Goal: Task Accomplishment & Management: Manage account settings

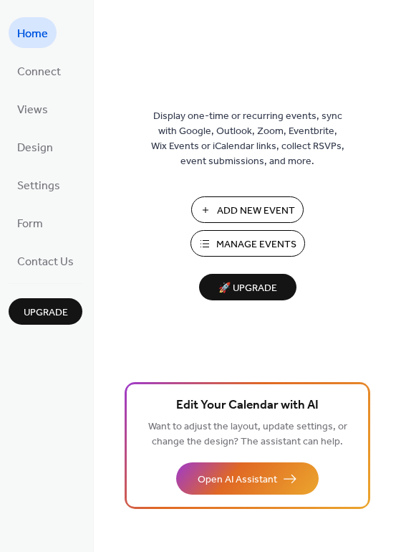
click at [223, 210] on span "Add New Event" at bounding box center [256, 210] width 78 height 15
click at [267, 209] on span "Add New Event" at bounding box center [256, 210] width 78 height 15
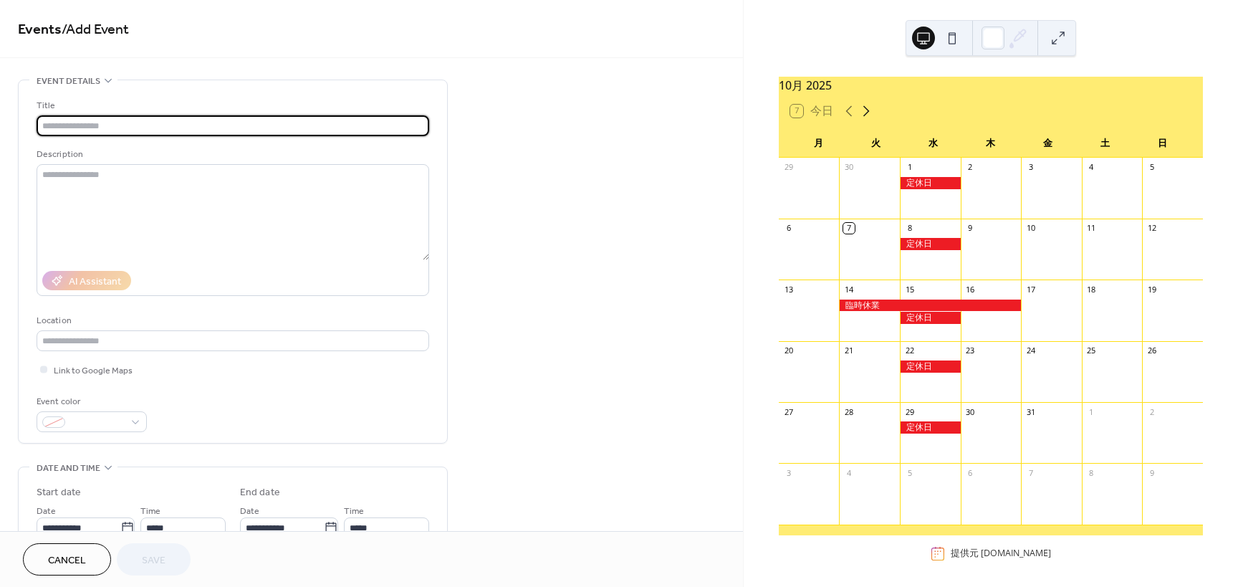
click at [861, 115] on icon at bounding box center [866, 110] width 17 height 17
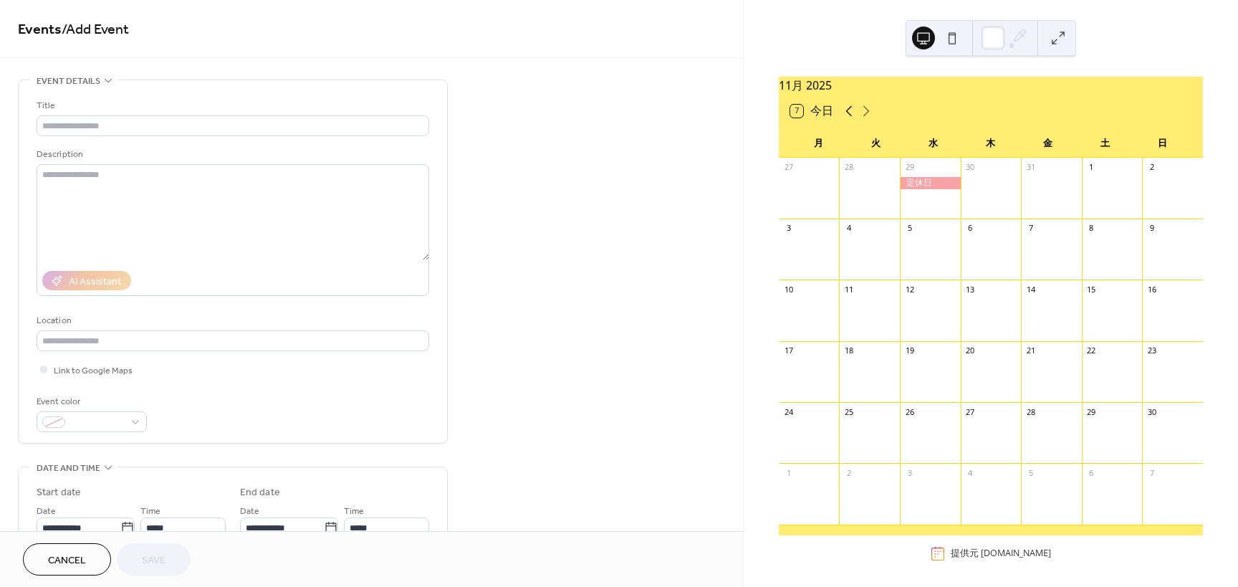
click at [843, 120] on icon at bounding box center [848, 110] width 17 height 17
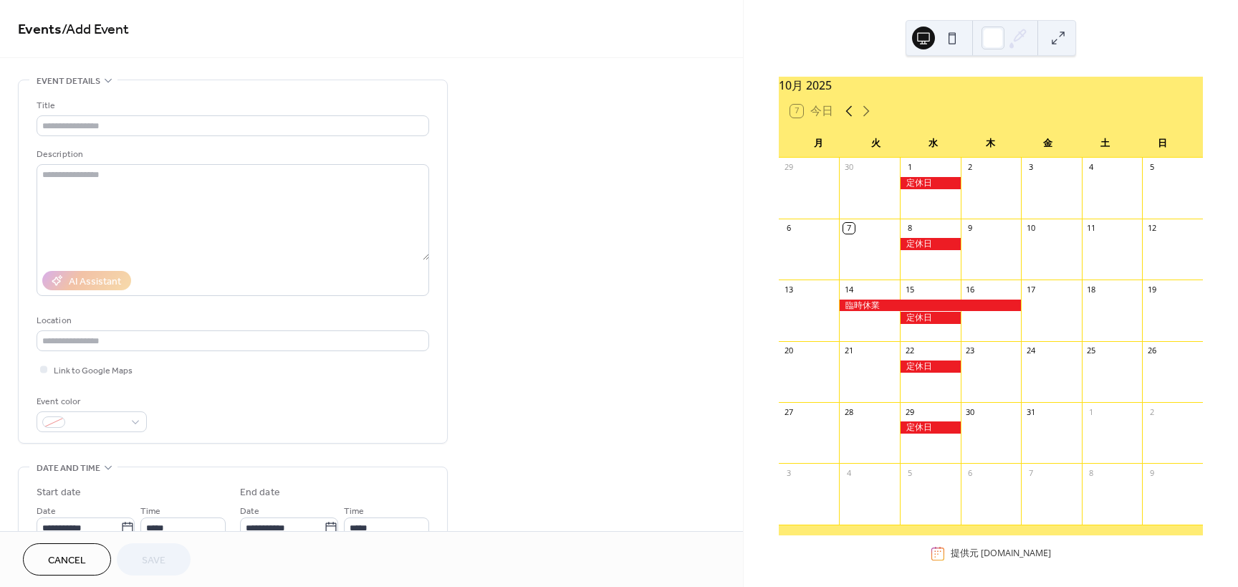
click at [843, 120] on icon at bounding box center [848, 110] width 17 height 17
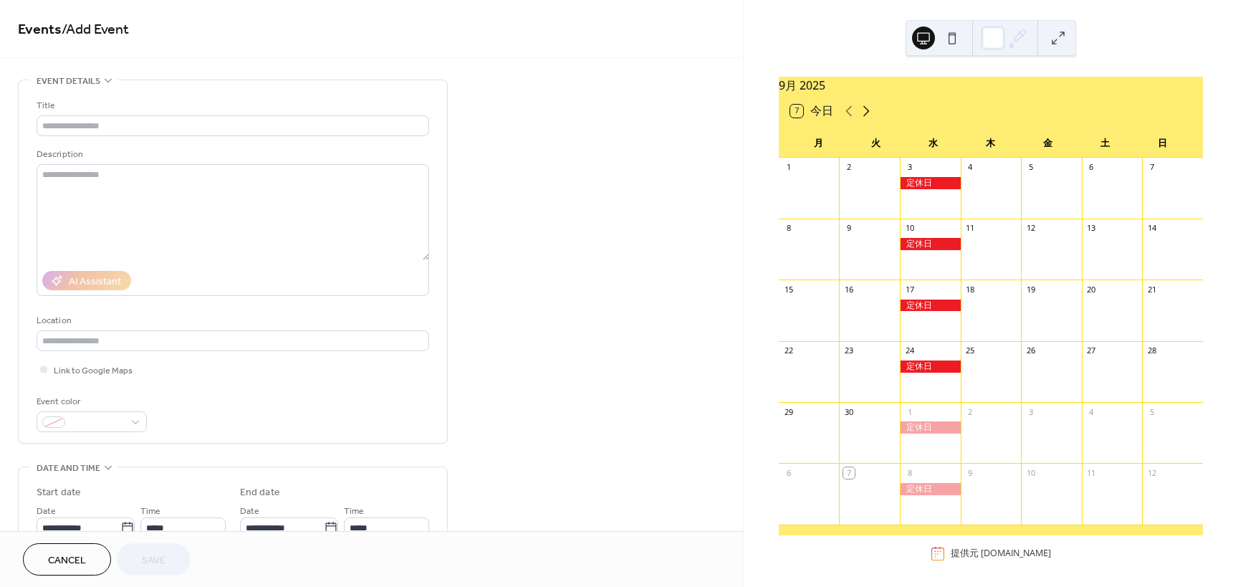
click at [869, 119] on icon at bounding box center [866, 110] width 17 height 17
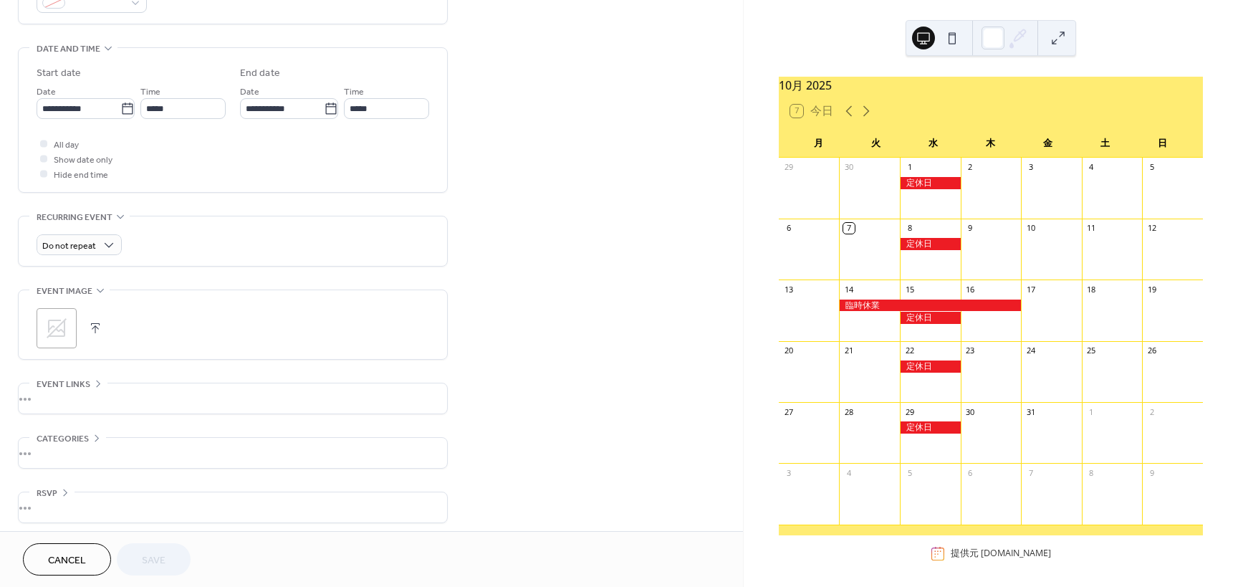
scroll to position [426, 0]
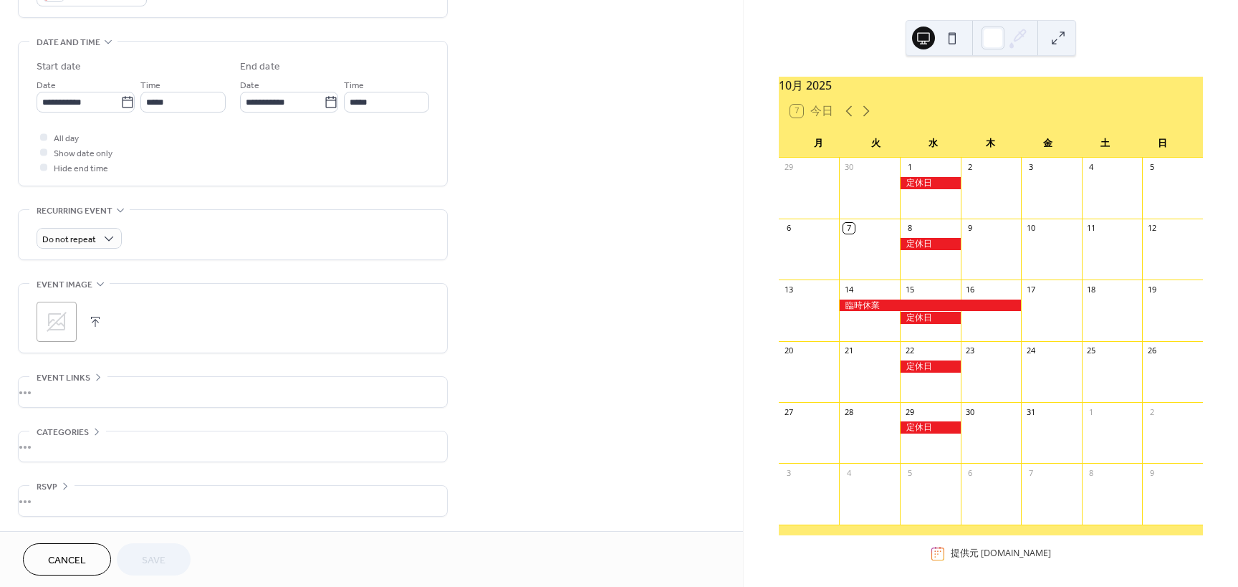
click at [77, 548] on button "Cancel" at bounding box center [67, 559] width 88 height 32
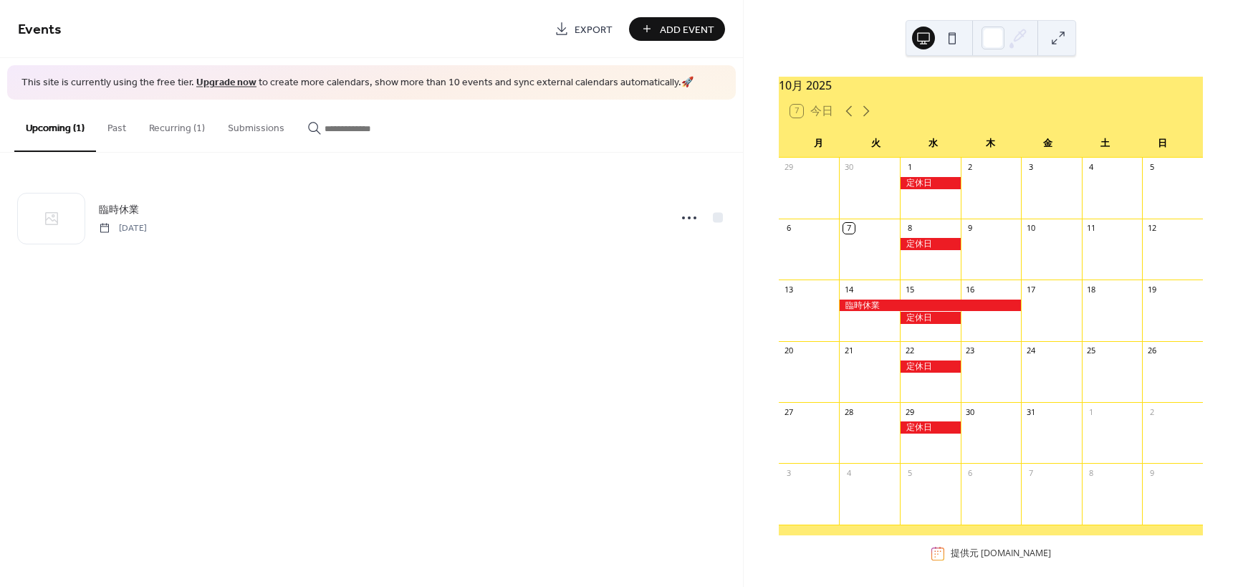
click at [122, 134] on button "Past" at bounding box center [117, 125] width 42 height 51
click at [164, 134] on button "Recurring (1)" at bounding box center [177, 125] width 79 height 51
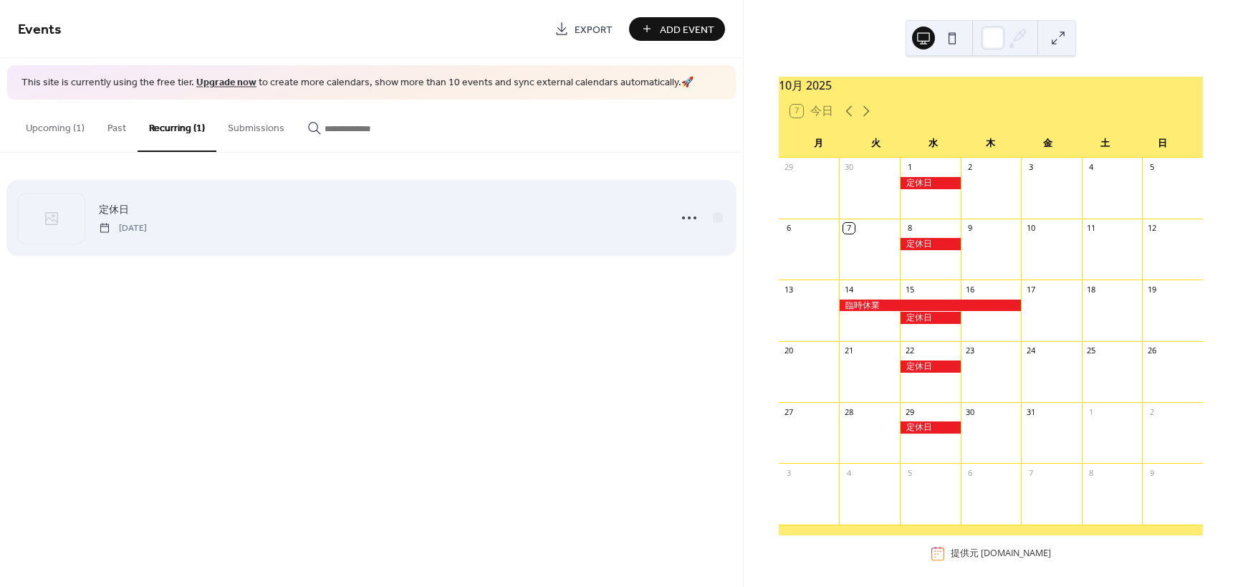
click at [401, 221] on div "定休日 Wednesday, September 3, 2025" at bounding box center [379, 217] width 561 height 32
click at [682, 221] on icon at bounding box center [689, 217] width 23 height 23
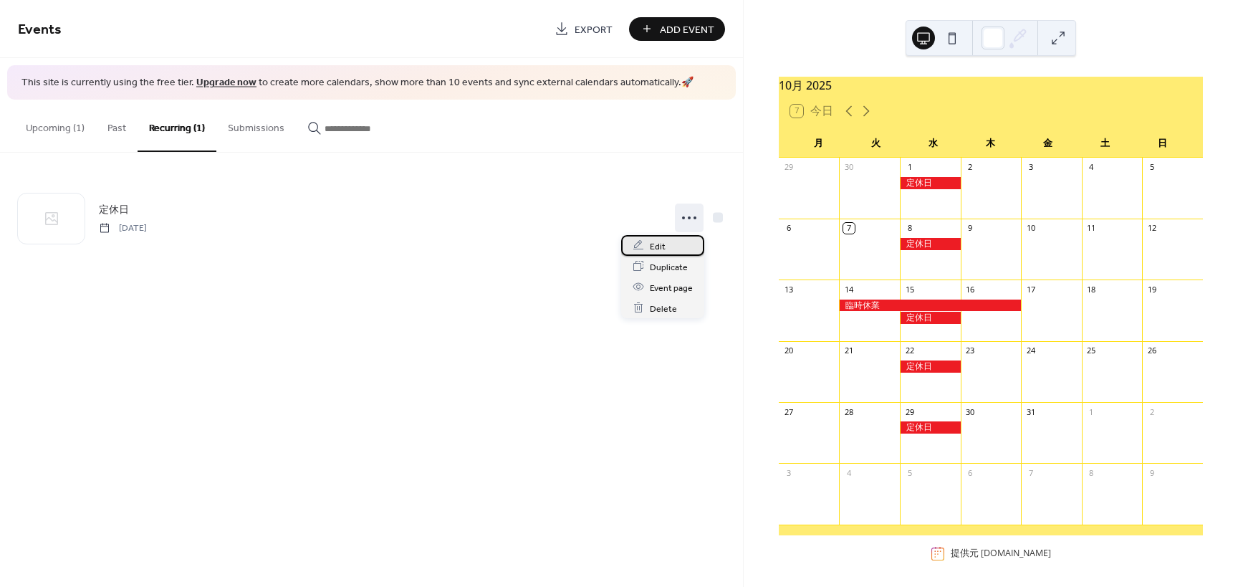
click at [658, 249] on span "Edit" at bounding box center [658, 246] width 16 height 15
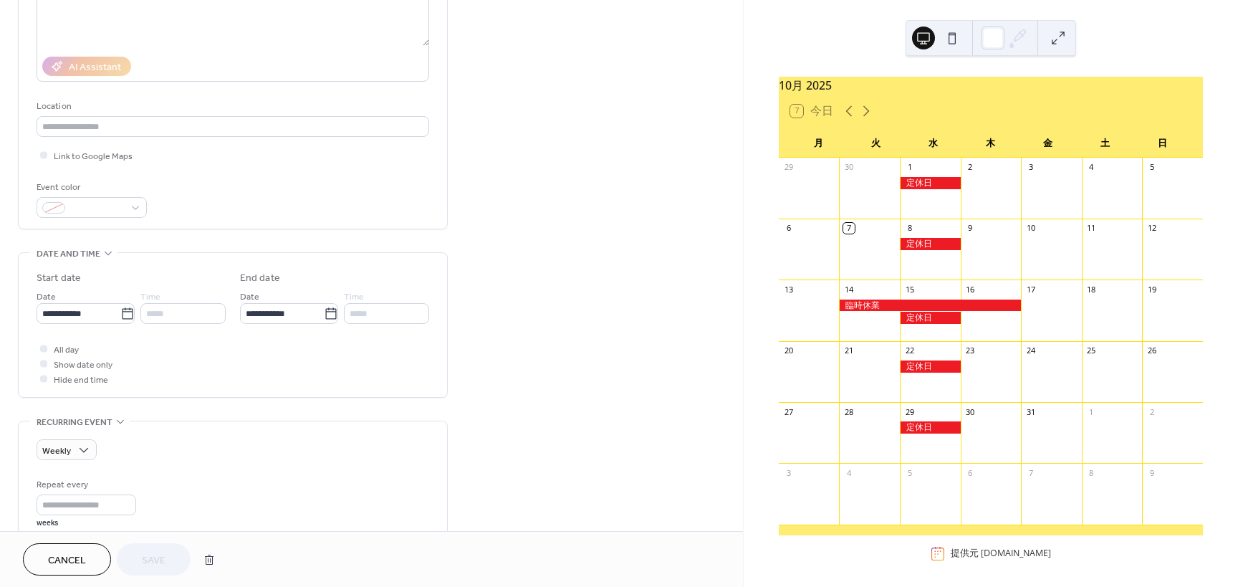
scroll to position [215, 0]
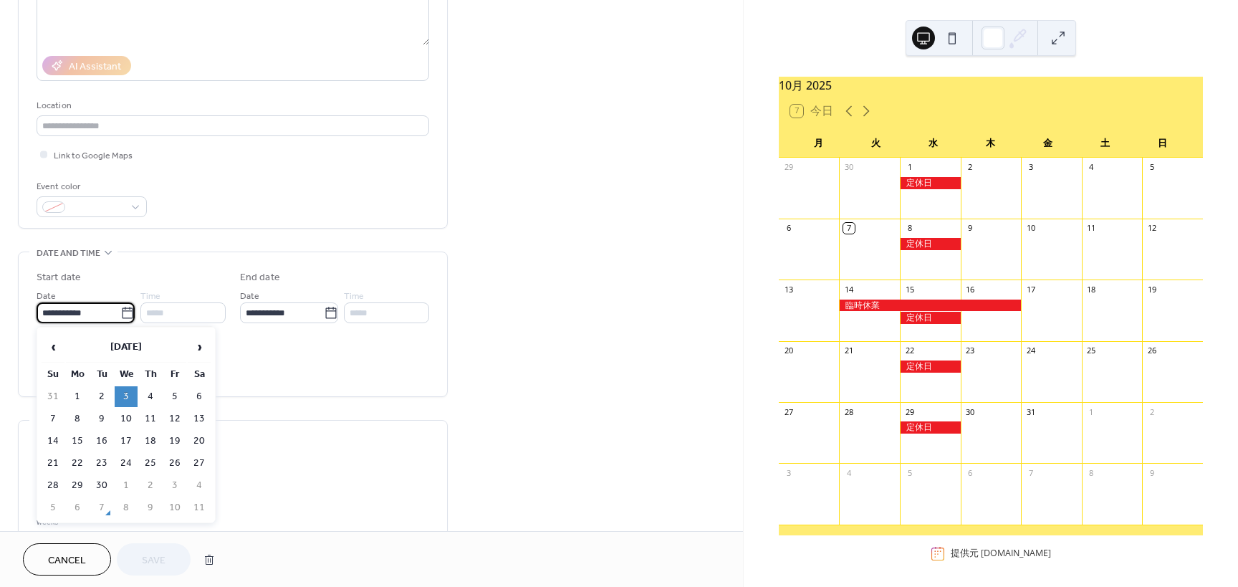
click at [108, 308] on input "**********" at bounding box center [79, 312] width 84 height 21
click at [203, 347] on span "›" at bounding box center [198, 346] width 21 height 29
click at [127, 395] on td "1" at bounding box center [126, 396] width 23 height 21
type input "**********"
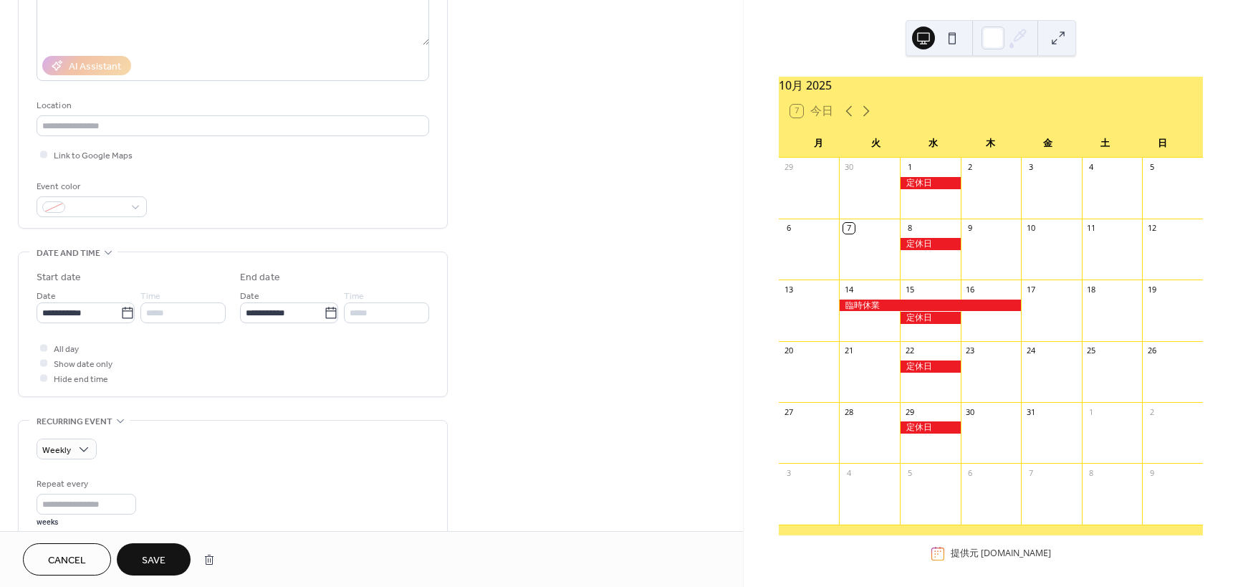
click at [155, 561] on span "Save" at bounding box center [154, 560] width 24 height 15
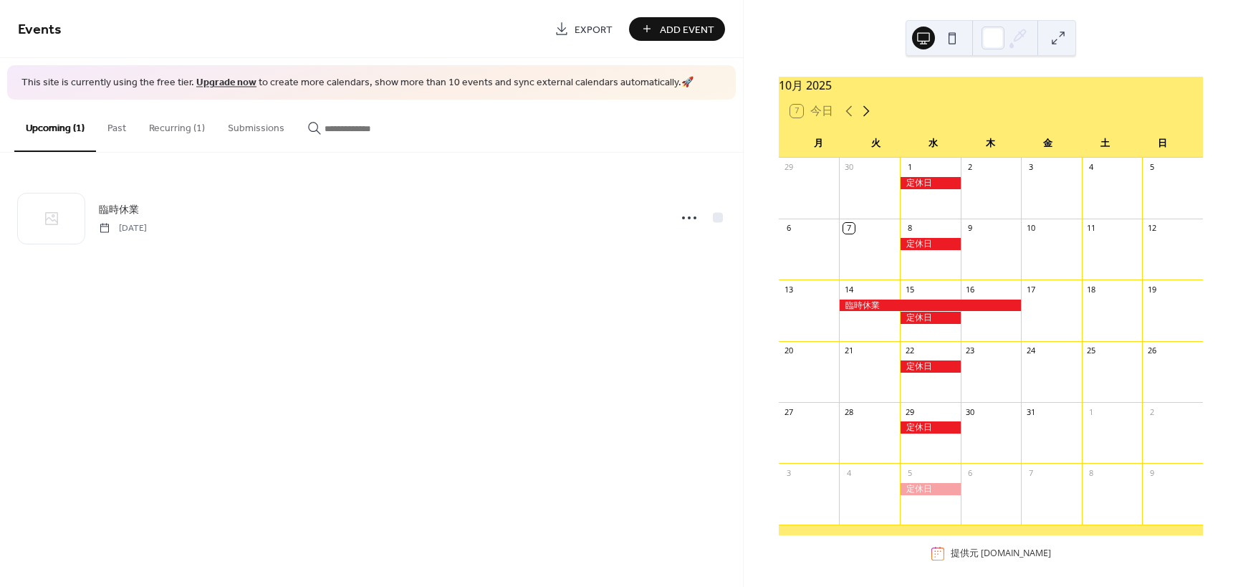
click at [868, 117] on icon at bounding box center [866, 111] width 6 height 11
click at [851, 117] on icon at bounding box center [848, 110] width 17 height 17
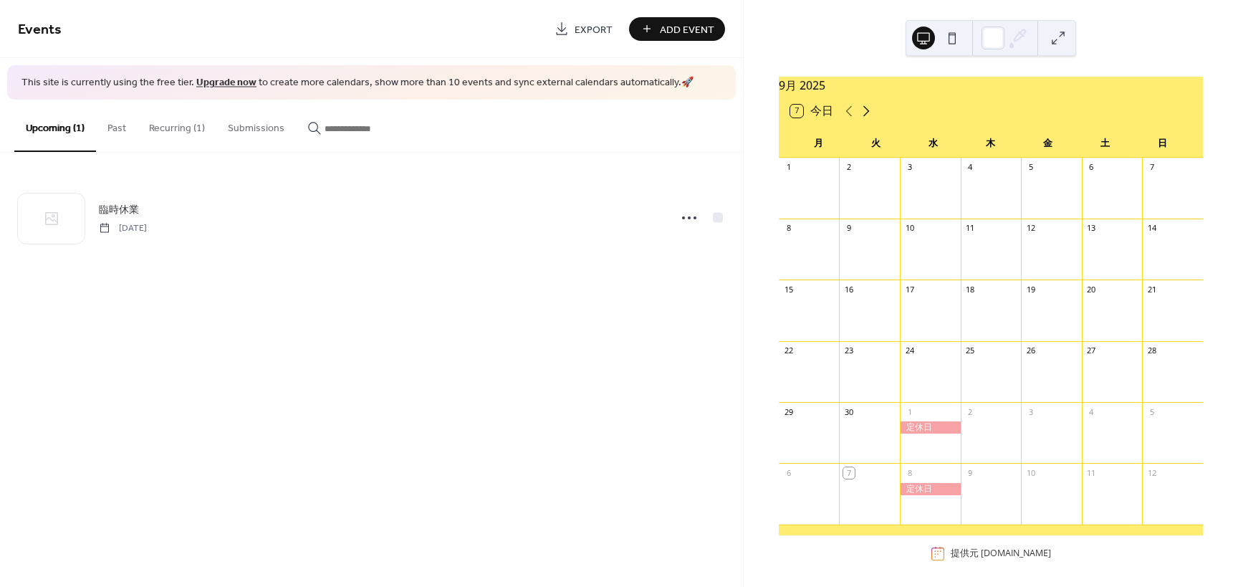
click at [862, 118] on icon at bounding box center [866, 110] width 17 height 17
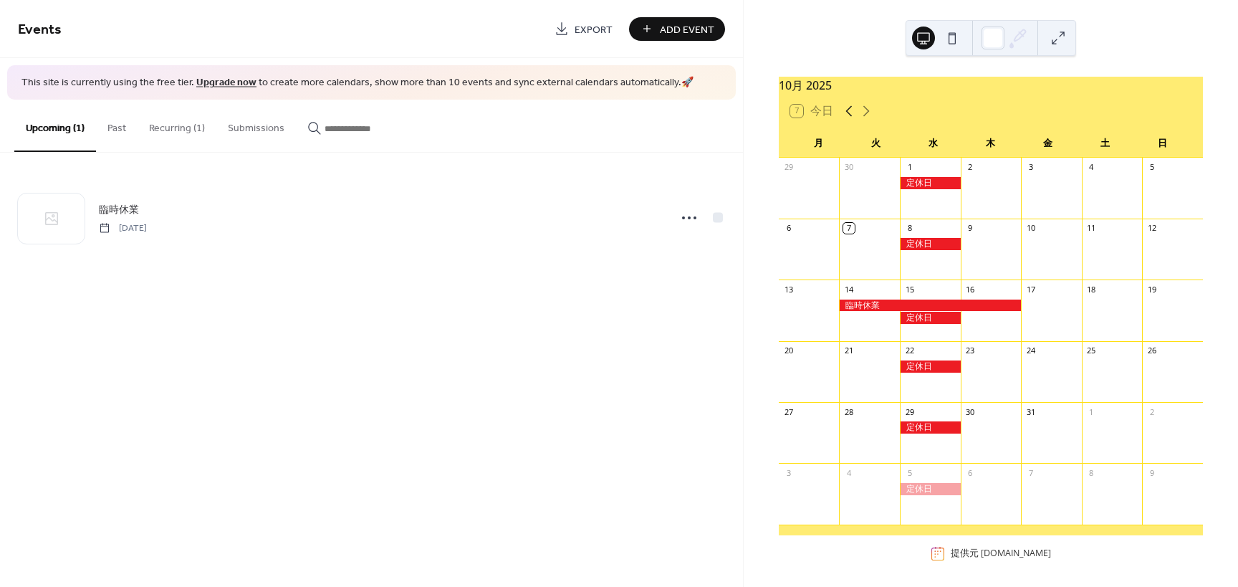
click at [855, 118] on icon at bounding box center [848, 110] width 17 height 17
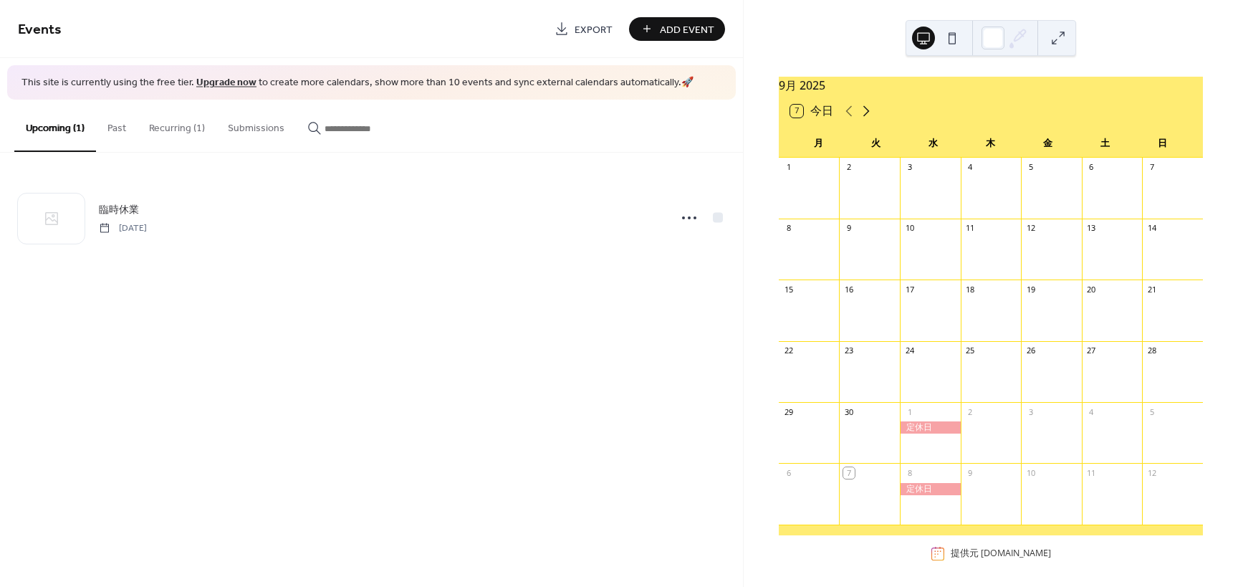
click at [864, 119] on icon at bounding box center [866, 110] width 17 height 17
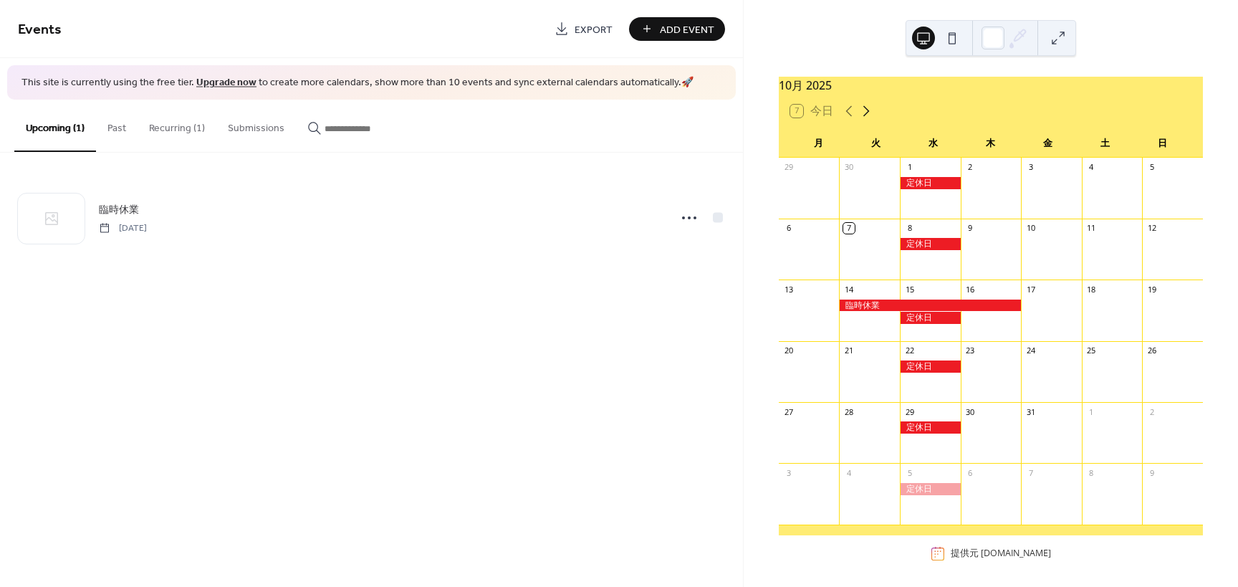
click at [864, 119] on icon at bounding box center [866, 110] width 17 height 17
click at [850, 120] on icon at bounding box center [848, 110] width 17 height 17
click at [871, 120] on icon at bounding box center [866, 110] width 17 height 17
click at [853, 120] on icon at bounding box center [848, 110] width 17 height 17
